Goal: Check status: Check status

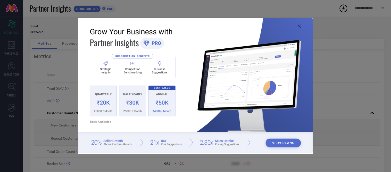
click at [300, 26] on icon at bounding box center [299, 26] width 3 height 3
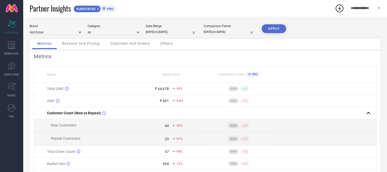
select select "7"
select select "2025"
select select "8"
select select "2025"
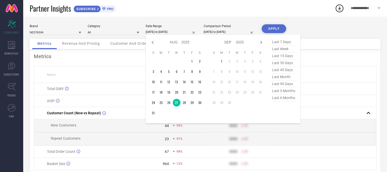
click at [173, 29] on input "[DATE] to [DATE]" at bounding box center [172, 31] width 52 height 5
click at [183, 102] on td "28" at bounding box center [185, 103] width 8 height 8
type input "[DATE] to [DATE]"
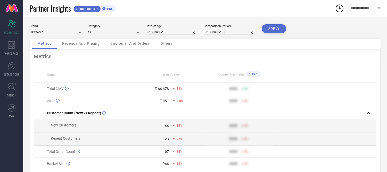
click at [272, 27] on button "APPLY" at bounding box center [274, 28] width 25 height 9
click at [163, 41] on div "Others" at bounding box center [166, 44] width 23 height 10
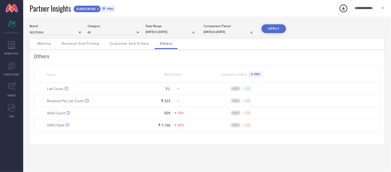
select select "7"
select select "2025"
select select "8"
select select "2025"
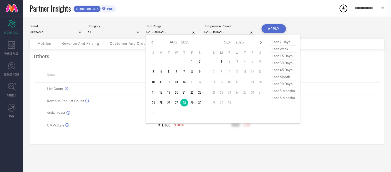
click at [181, 31] on input "[DATE] to [DATE]" at bounding box center [172, 31] width 52 height 5
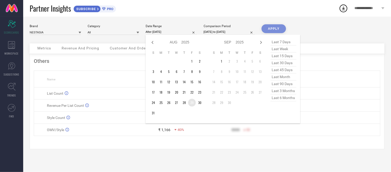
click at [192, 102] on td "29" at bounding box center [192, 103] width 8 height 8
type input "[DATE] to [DATE]"
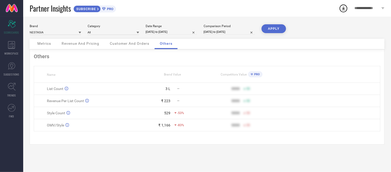
click at [268, 30] on button "APPLY" at bounding box center [274, 28] width 25 height 9
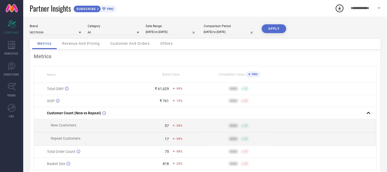
click at [168, 45] on span "Others" at bounding box center [166, 43] width 12 height 4
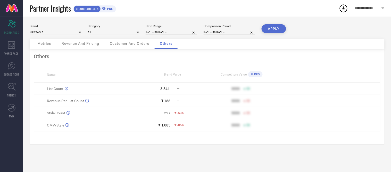
select select "7"
select select "2025"
select select "8"
select select "2025"
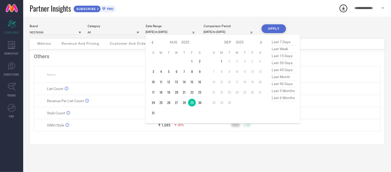
click at [180, 33] on input "[DATE] to [DATE]" at bounding box center [172, 31] width 52 height 5
click at [200, 102] on td "30" at bounding box center [200, 103] width 8 height 8
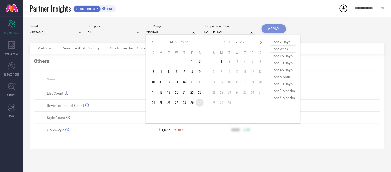
type input "[DATE] to [DATE]"
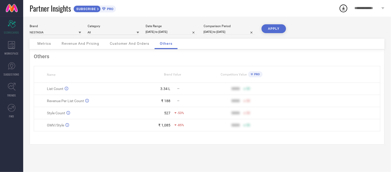
click at [281, 29] on button "APPLY" at bounding box center [274, 28] width 25 height 9
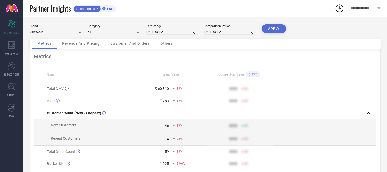
click at [168, 45] on span "Others" at bounding box center [166, 43] width 12 height 4
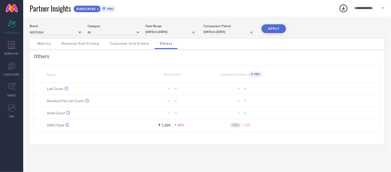
click at [164, 44] on span "Others" at bounding box center [166, 43] width 13 height 4
click at [270, 29] on button "APPLY" at bounding box center [274, 28] width 25 height 9
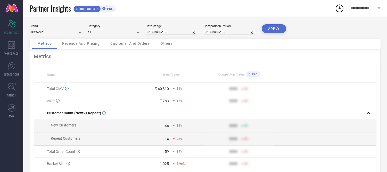
click at [163, 40] on div "Others" at bounding box center [166, 44] width 23 height 10
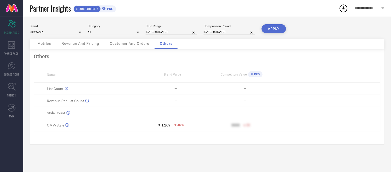
click at [182, 31] on input "[DATE] to [DATE]" at bounding box center [172, 31] width 52 height 5
select select "7"
select select "2025"
select select "8"
select select "2025"
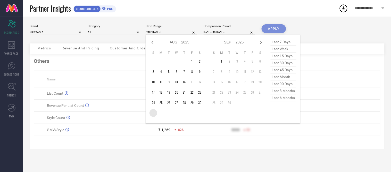
click at [153, 112] on td "31" at bounding box center [154, 113] width 8 height 8
type input "[DATE] to [DATE]"
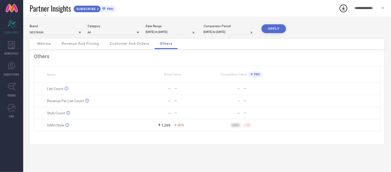
click at [269, 30] on button "APPLY" at bounding box center [274, 28] width 25 height 9
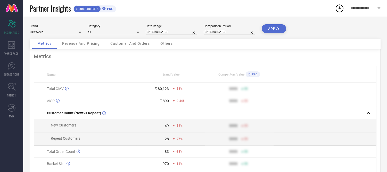
click at [167, 42] on span "Others" at bounding box center [166, 43] width 12 height 4
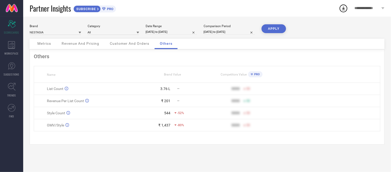
click at [184, 34] on input "[DATE] to [DATE]" at bounding box center [172, 31] width 52 height 5
select select "7"
select select "2025"
select select "8"
select select "2025"
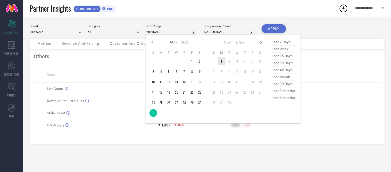
click at [221, 62] on td "1" at bounding box center [222, 61] width 8 height 8
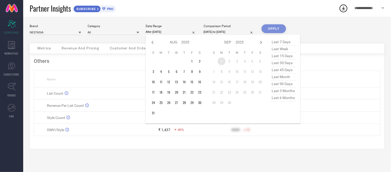
type input "[DATE] to [DATE]"
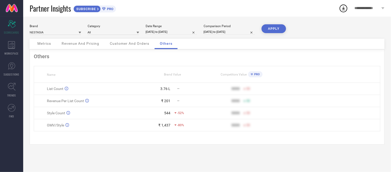
click at [275, 29] on button "APPLY" at bounding box center [274, 28] width 25 height 9
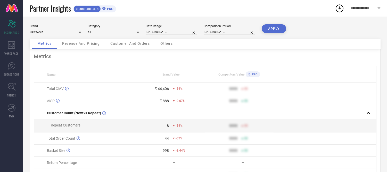
click at [172, 43] on span "Others" at bounding box center [166, 43] width 12 height 4
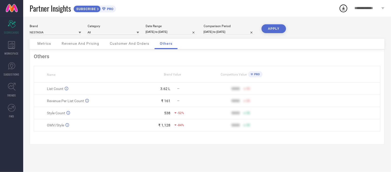
click at [180, 27] on div "Date Range" at bounding box center [172, 26] width 52 height 4
select select "8"
select select "2025"
select select "9"
select select "2025"
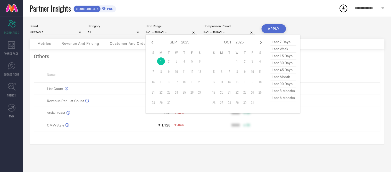
click at [181, 32] on input "[DATE] to [DATE]" at bounding box center [172, 31] width 52 height 5
click at [131, 24] on div "Brand NESTASIA Category All Date Range [DATE] to [DATE] Jan Feb Mar Apr May Jun…" at bounding box center [207, 94] width 368 height 155
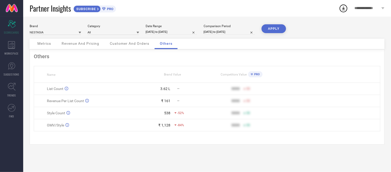
select select "8"
select select "2025"
select select "9"
select select "2025"
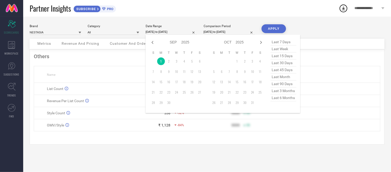
click at [162, 30] on input "[DATE] to [DATE]" at bounding box center [172, 31] width 52 height 5
click at [154, 42] on icon at bounding box center [153, 42] width 6 height 6
select select "7"
select select "2025"
select select "8"
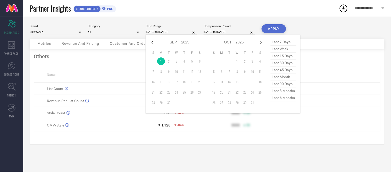
select select "2025"
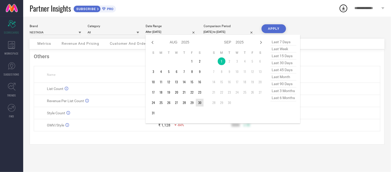
click at [197, 102] on td "30" at bounding box center [200, 103] width 8 height 8
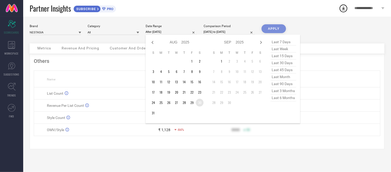
type input "[DATE] to [DATE]"
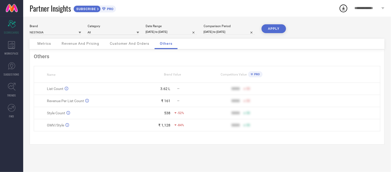
click at [272, 30] on button "APPLY" at bounding box center [274, 28] width 25 height 9
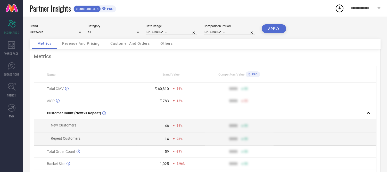
click at [166, 43] on span "Others" at bounding box center [166, 43] width 12 height 4
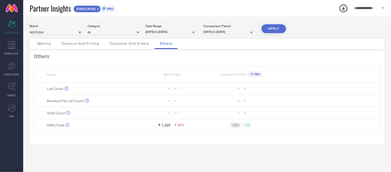
click at [289, 47] on div "Metrics Revenue And Pricing Customer And Orders Others" at bounding box center [207, 44] width 355 height 11
